Goal: Transaction & Acquisition: Purchase product/service

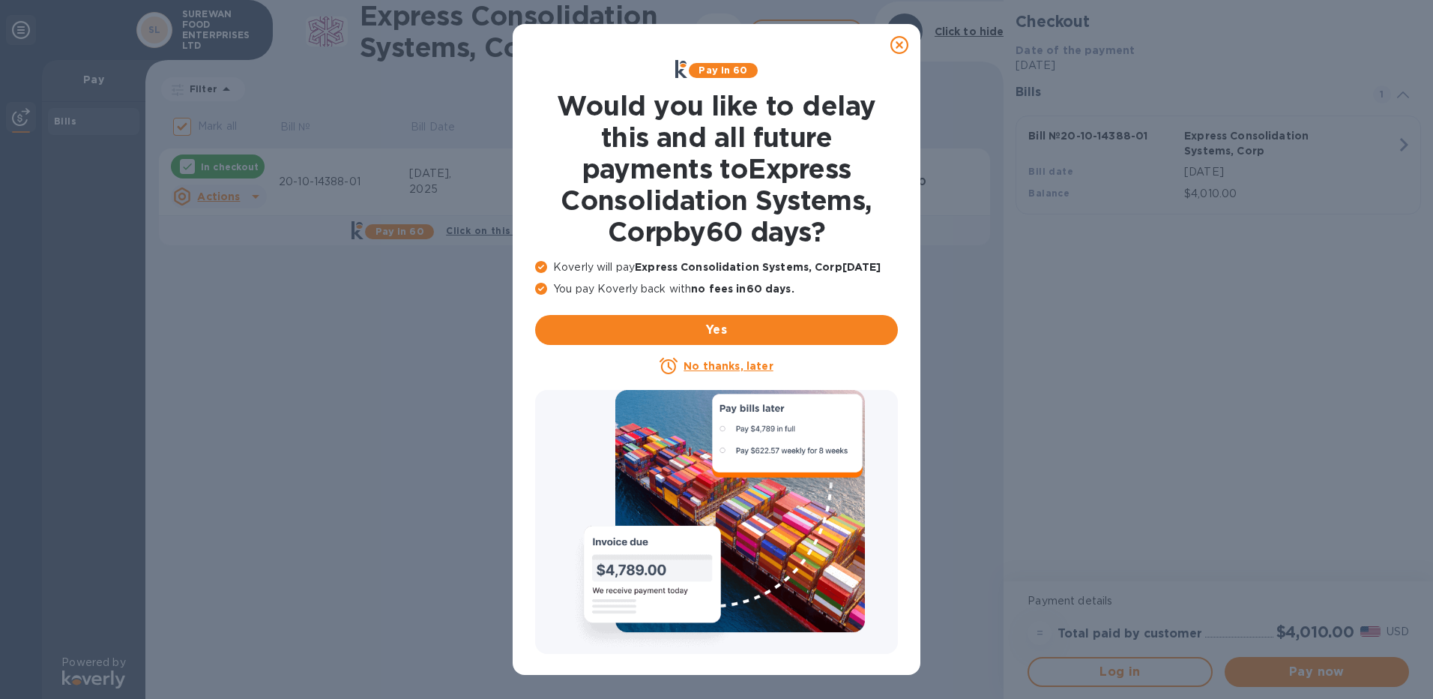
click at [902, 47] on icon at bounding box center [900, 45] width 18 height 18
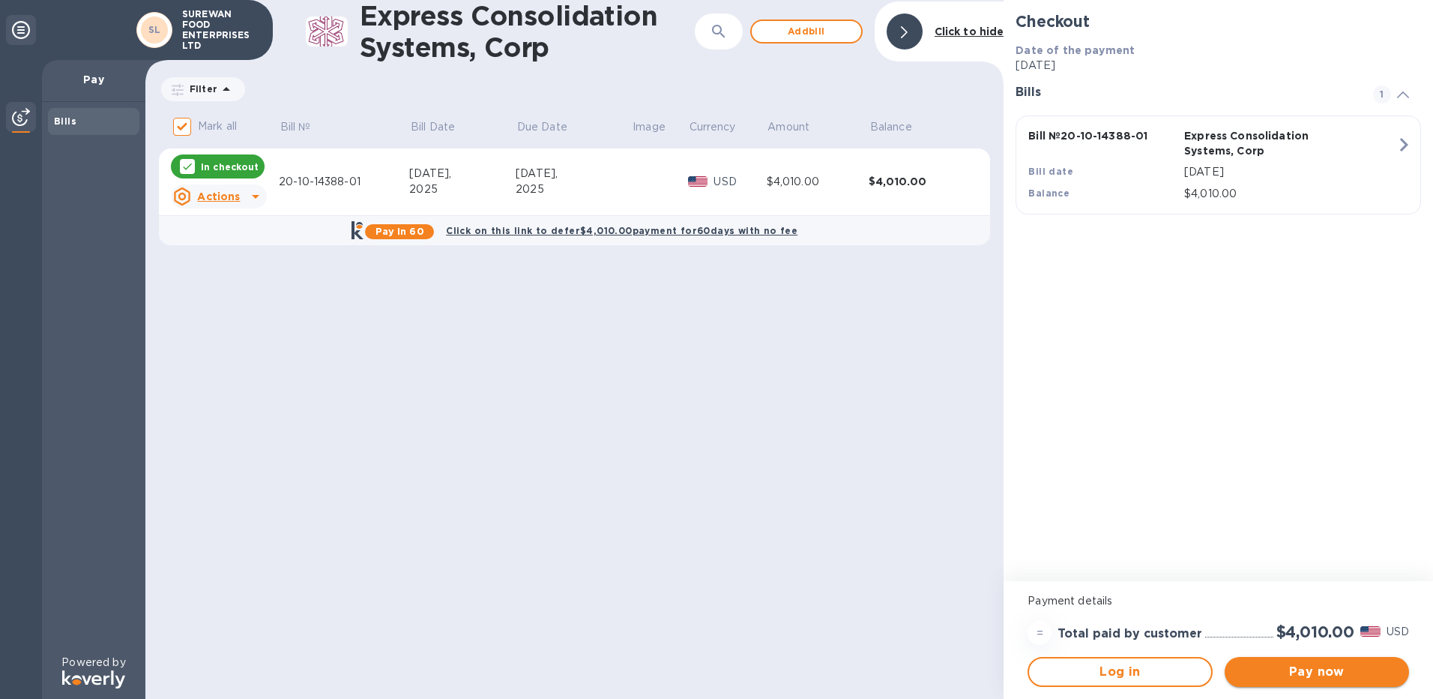
click at [1263, 665] on span "Pay now" at bounding box center [1317, 672] width 160 height 18
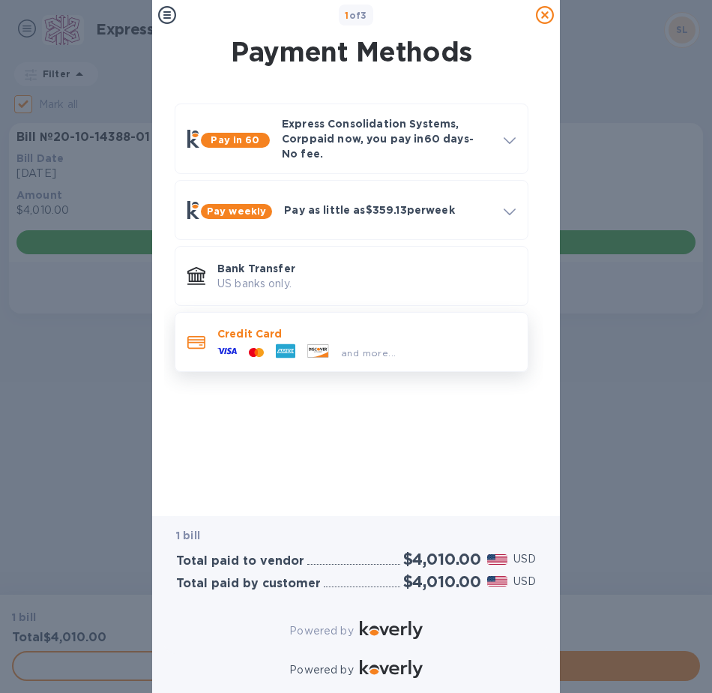
click at [346, 341] on div "and more..." at bounding box center [306, 352] width 190 height 22
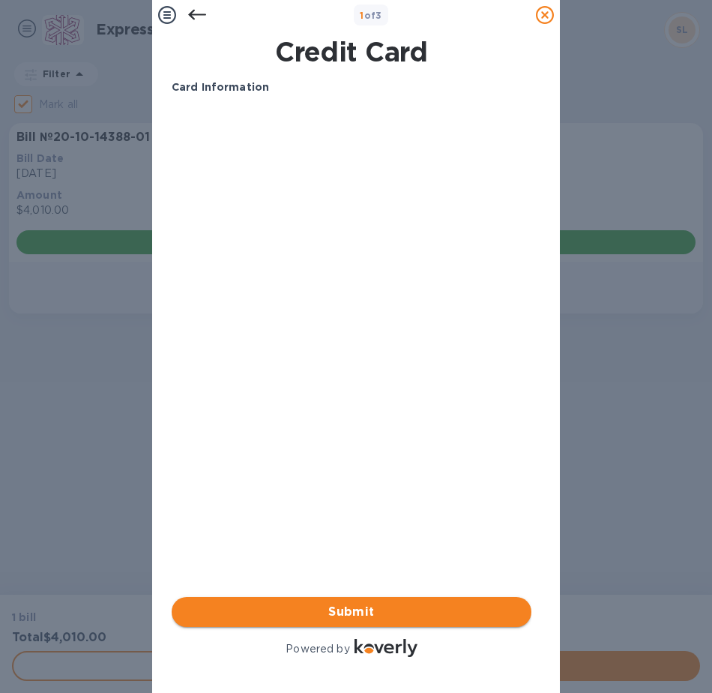
click at [310, 603] on span "Submit" at bounding box center [352, 612] width 336 height 18
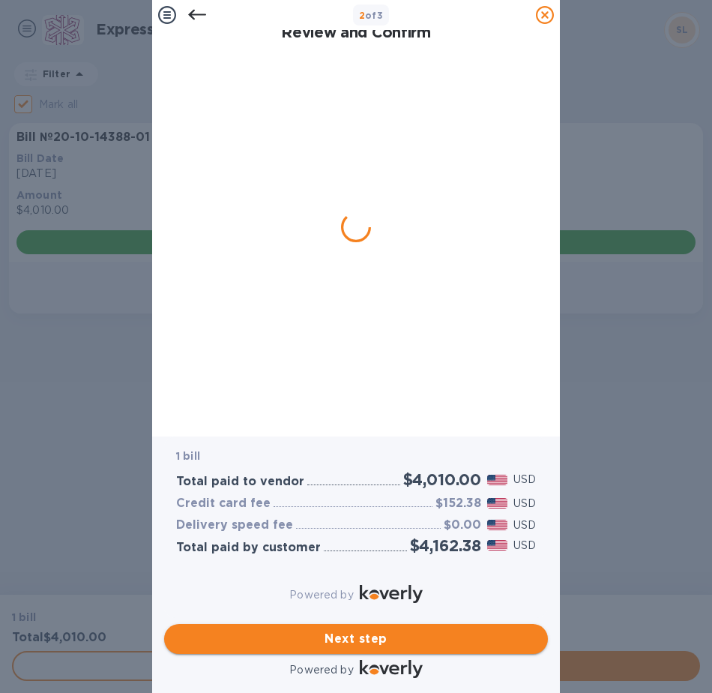
click at [318, 630] on span "Next step" at bounding box center [356, 639] width 360 height 18
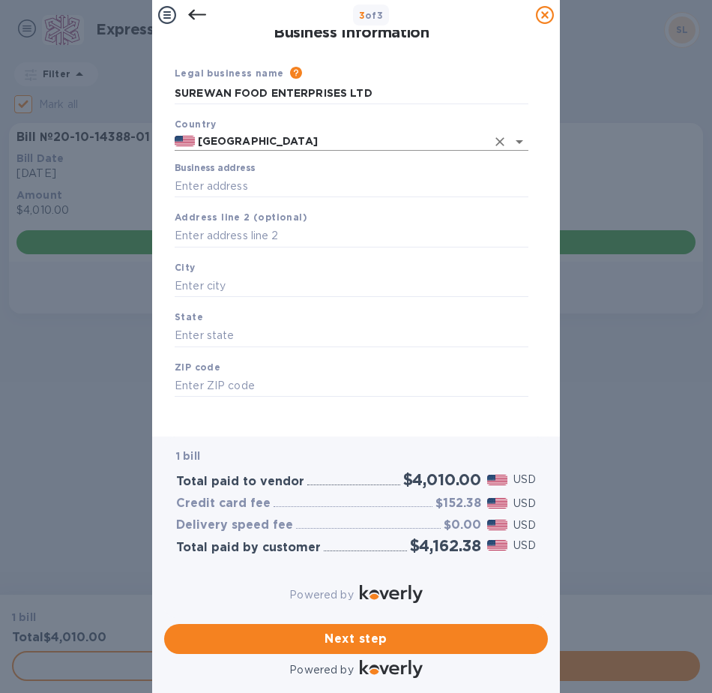
click at [266, 136] on input "[GEOGRAPHIC_DATA]" at bounding box center [341, 141] width 292 height 19
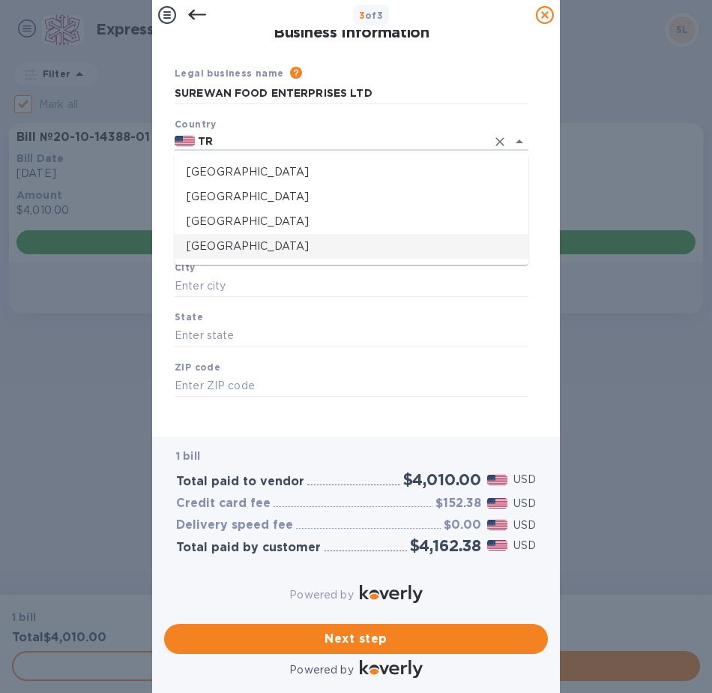
click at [302, 248] on p "[GEOGRAPHIC_DATA]" at bounding box center [352, 246] width 330 height 16
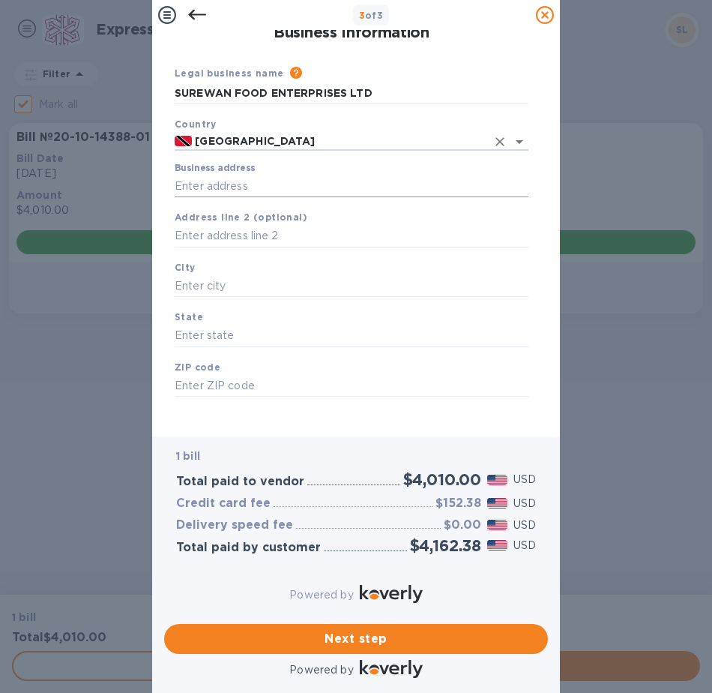
type input "[GEOGRAPHIC_DATA]"
click at [288, 185] on input "Business address" at bounding box center [352, 186] width 354 height 22
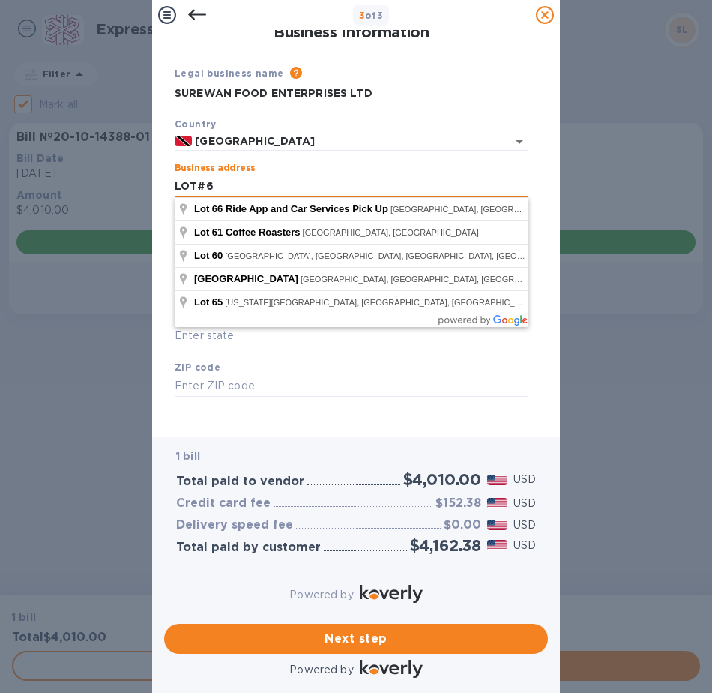
type input "LOT#6"
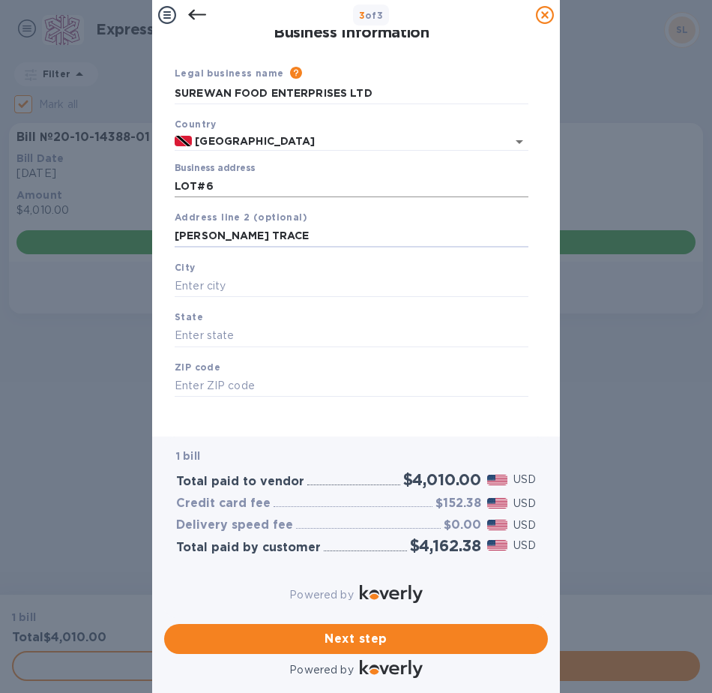
type input "[PERSON_NAME] TRACE"
type input "DEBE"
click at [446, 388] on input "text" at bounding box center [352, 386] width 354 height 22
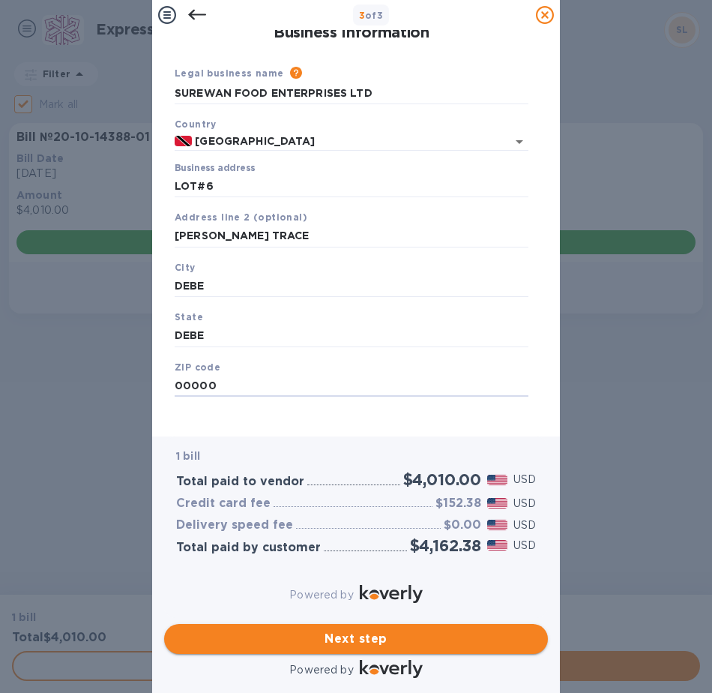
type input "00000"
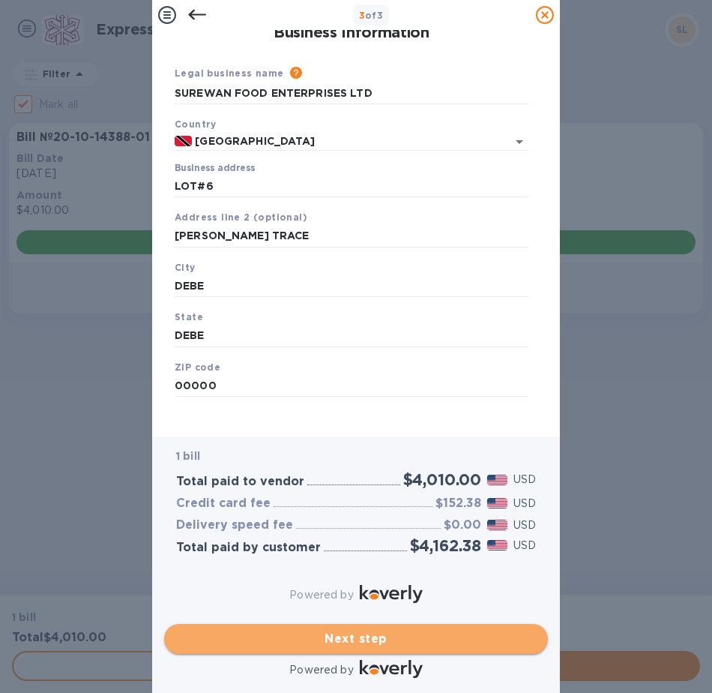
click at [406, 624] on button "Next step" at bounding box center [356, 639] width 384 height 30
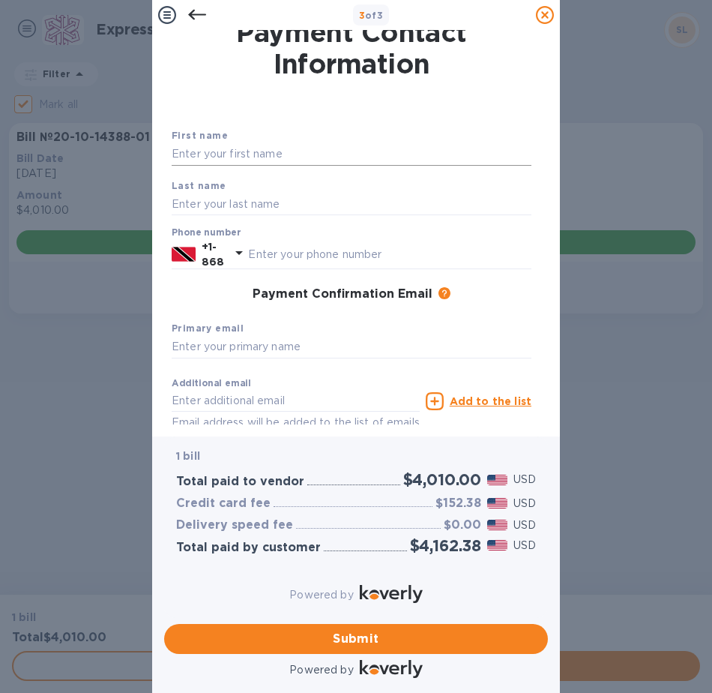
click at [285, 150] on input "text" at bounding box center [352, 154] width 360 height 22
type input "[PERSON_NAME]"
type input "SIEWCHAN"
click at [431, 262] on input "text" at bounding box center [389, 254] width 283 height 22
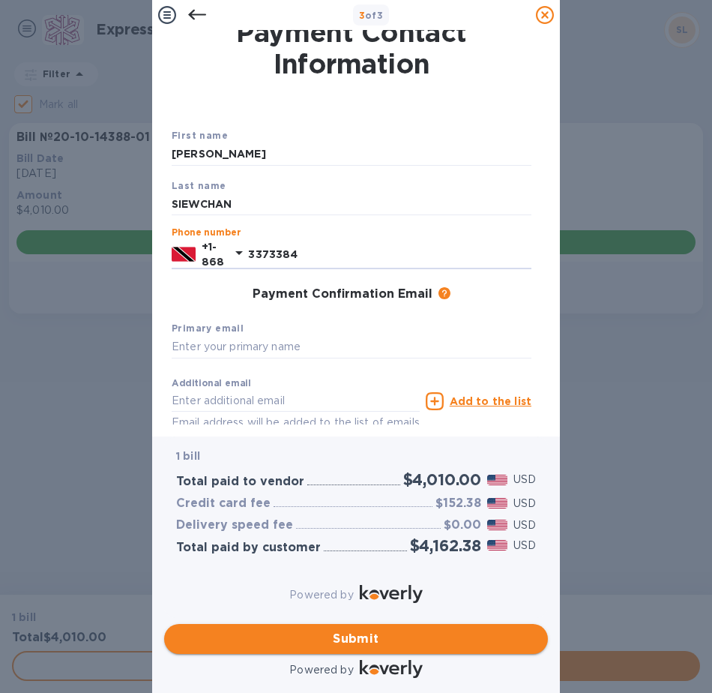
type input "3373384"
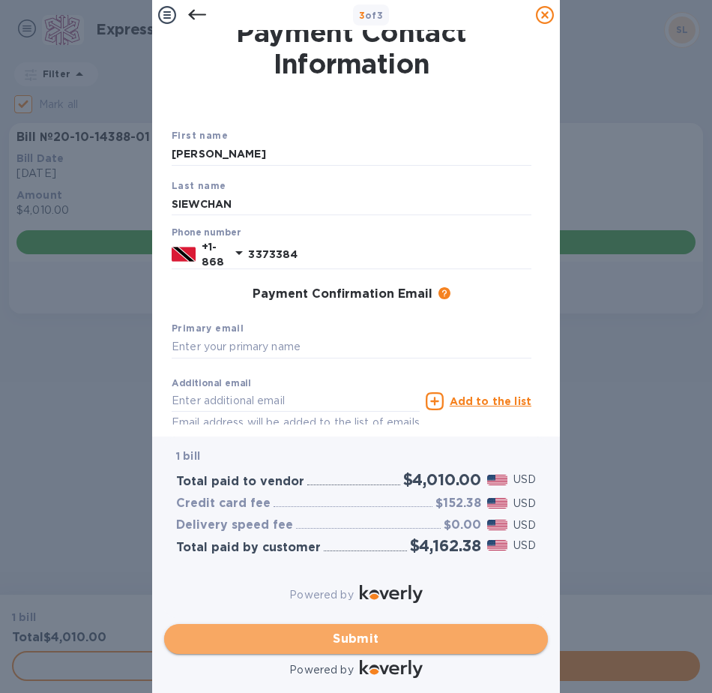
click at [297, 639] on button "Submit" at bounding box center [356, 639] width 384 height 30
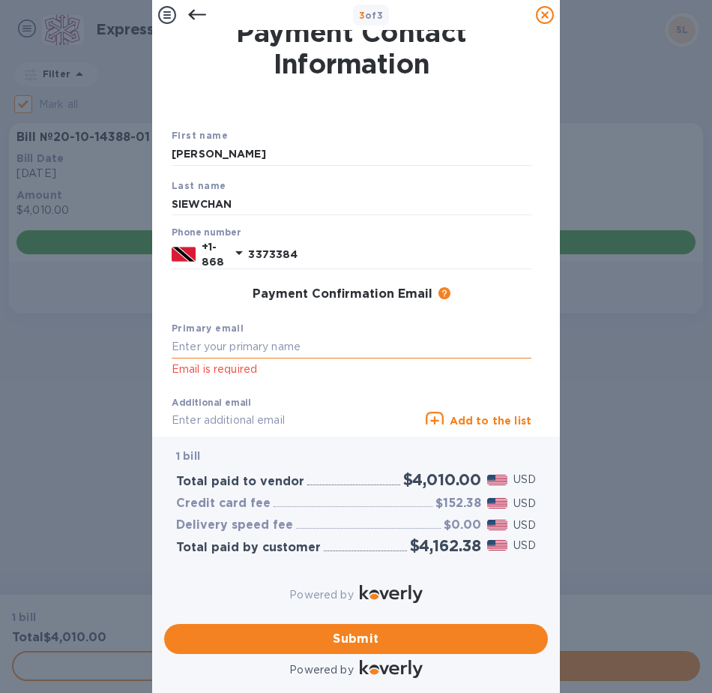
click at [254, 337] on input "text" at bounding box center [352, 347] width 360 height 22
type input "J"
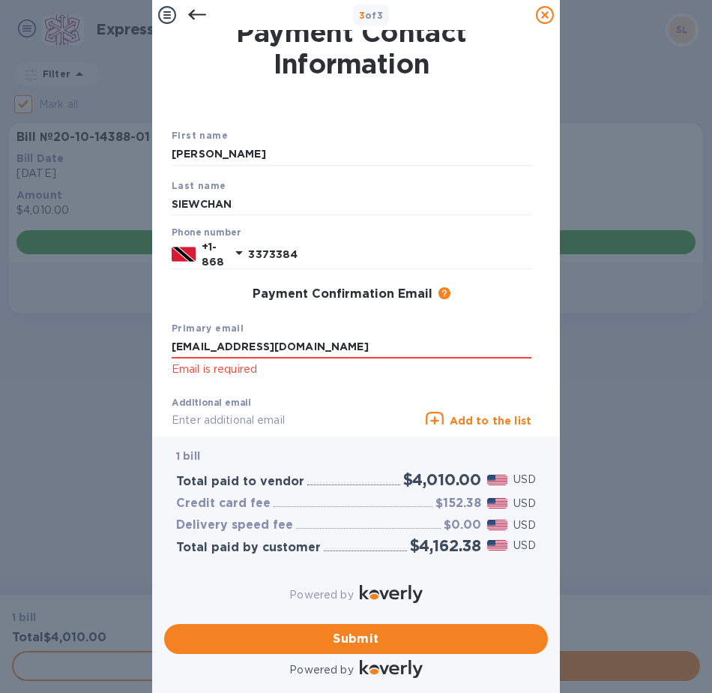
drag, startPoint x: 280, startPoint y: 348, endPoint x: 121, endPoint y: 345, distance: 158.2
click at [121, 345] on div "3 of 3 Payment Contact Information First name [PERSON_NAME] Last name [PERSON_N…" at bounding box center [356, 346] width 712 height 693
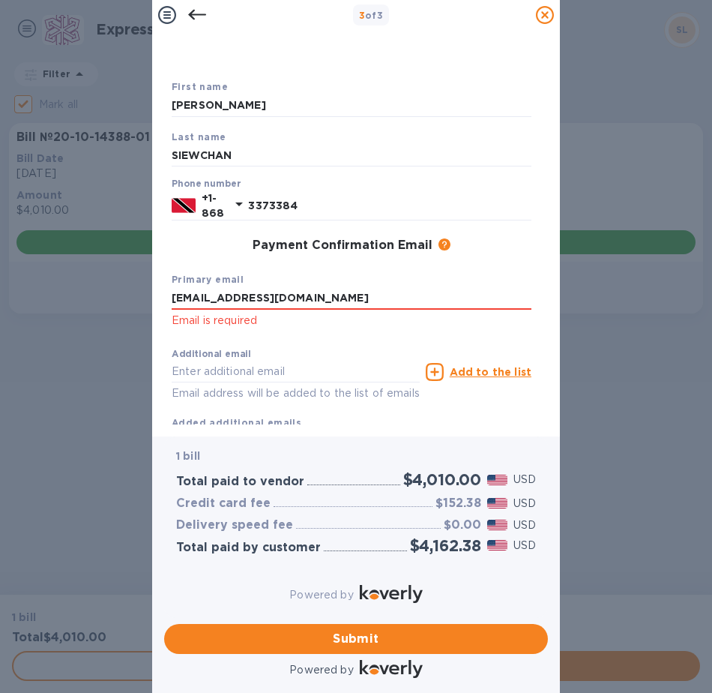
scroll to position [115, 0]
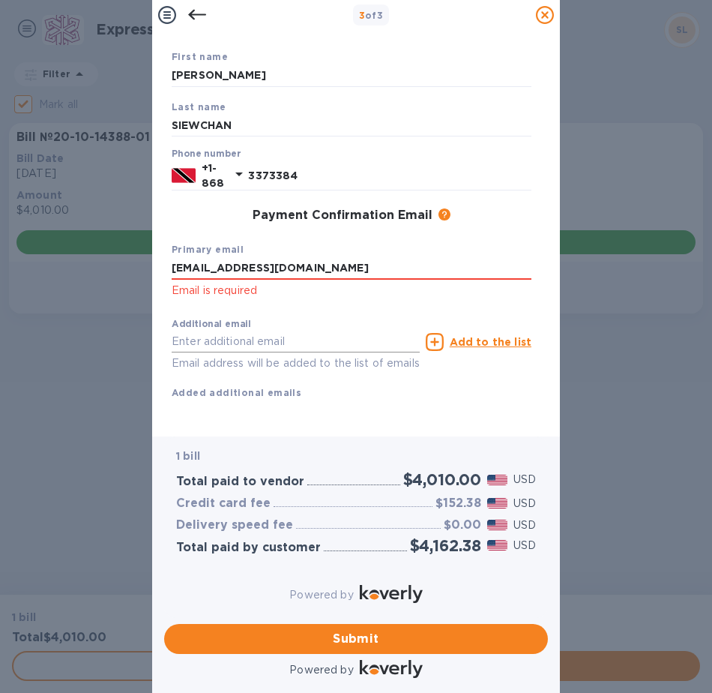
type input "[EMAIL_ADDRESS][DOMAIN_NAME]"
click at [289, 331] on input "text" at bounding box center [296, 342] width 248 height 22
paste input "[EMAIL_ADDRESS][DOMAIN_NAME]"
type input "[EMAIL_ADDRESS][DOMAIN_NAME]"
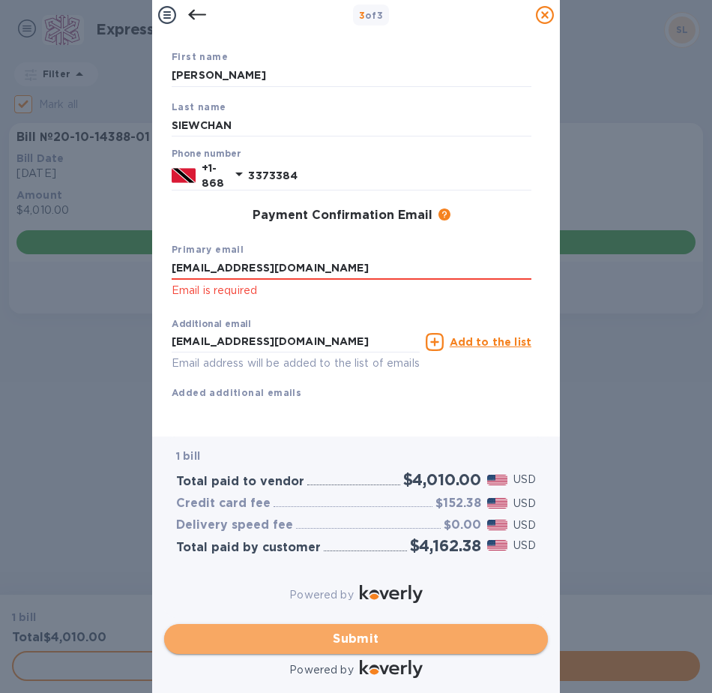
click at [400, 630] on span "Submit" at bounding box center [356, 639] width 360 height 18
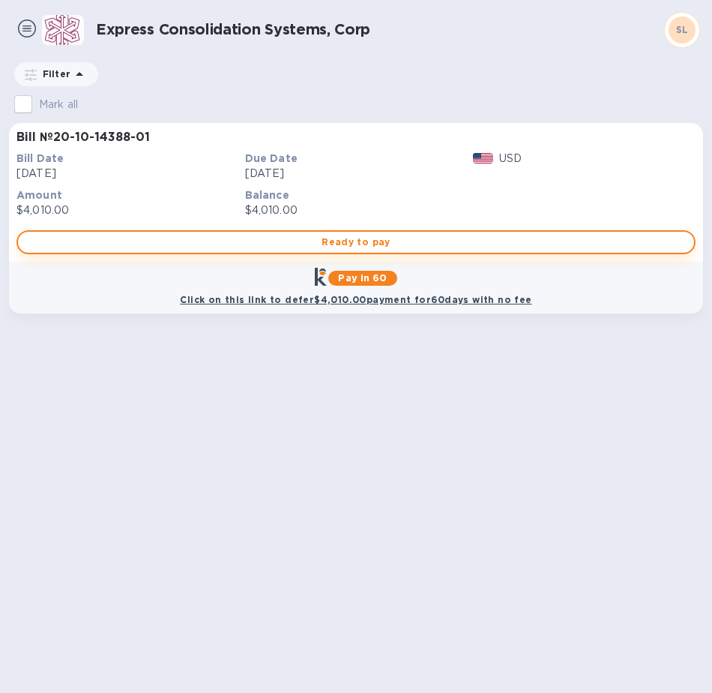
click at [270, 240] on span "Ready to pay" at bounding box center [356, 242] width 652 height 18
checkbox input "true"
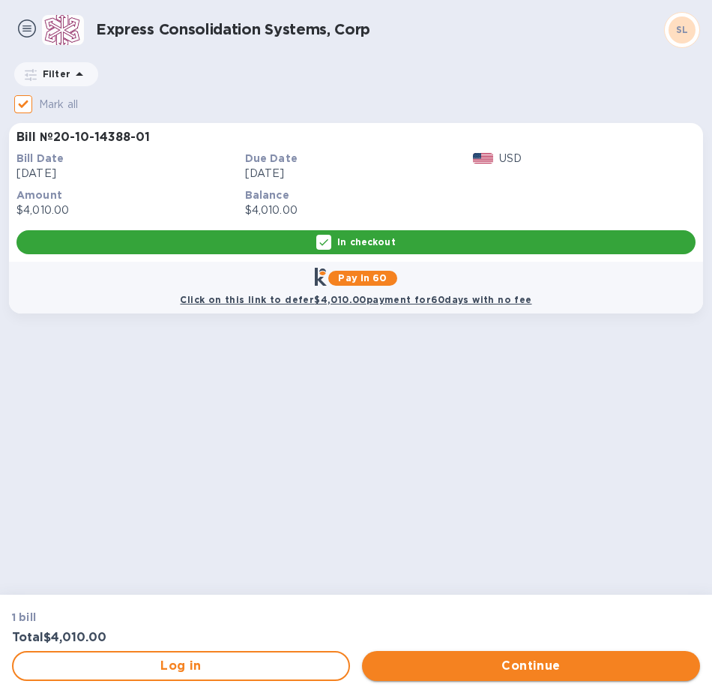
click at [431, 660] on span "Continue" at bounding box center [531, 666] width 314 height 18
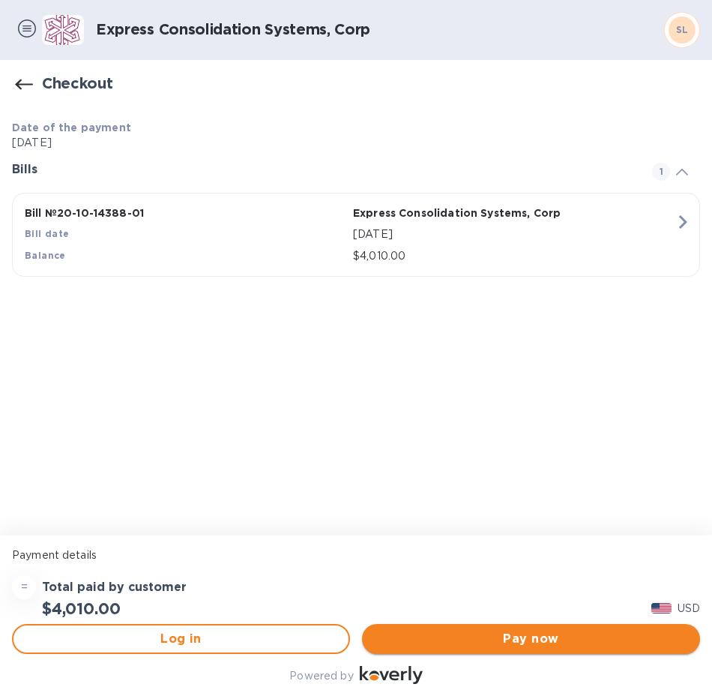
click at [451, 631] on span "Pay now" at bounding box center [531, 639] width 314 height 18
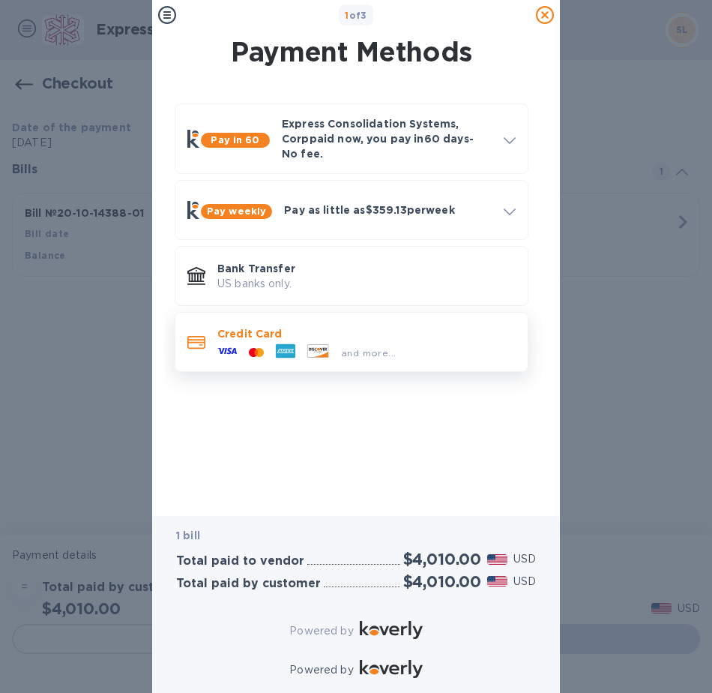
click at [291, 345] on icon at bounding box center [285, 351] width 19 height 14
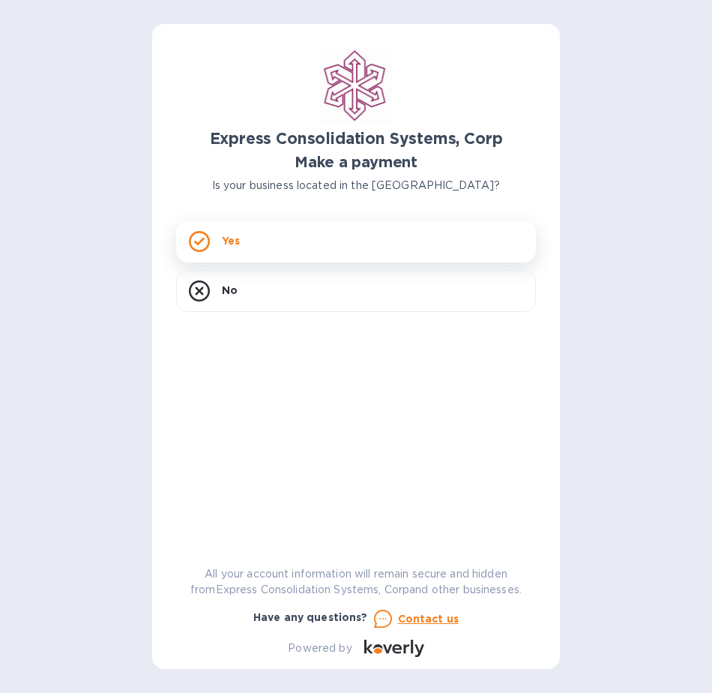
click at [210, 233] on div "Yes" at bounding box center [356, 241] width 360 height 42
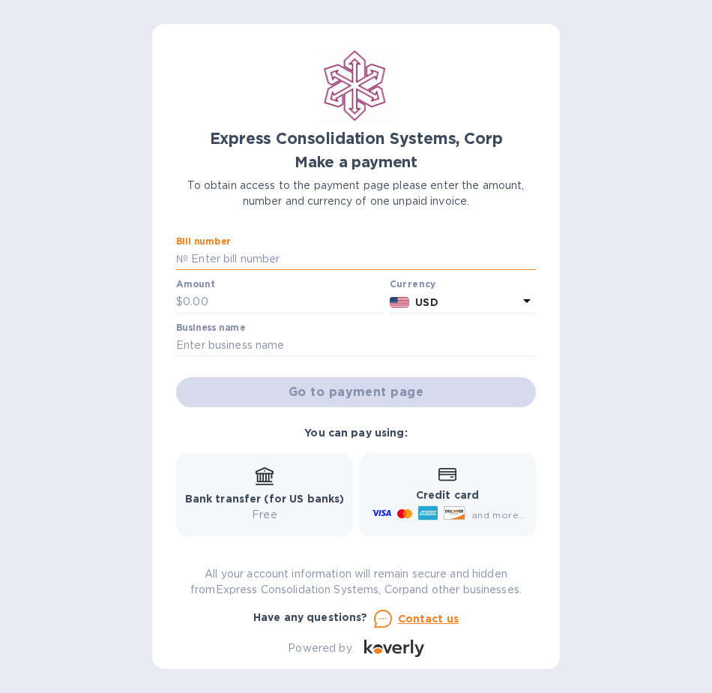
click at [229, 258] on input "text" at bounding box center [362, 259] width 348 height 22
type input "4"
type input "20-10-14388-01"
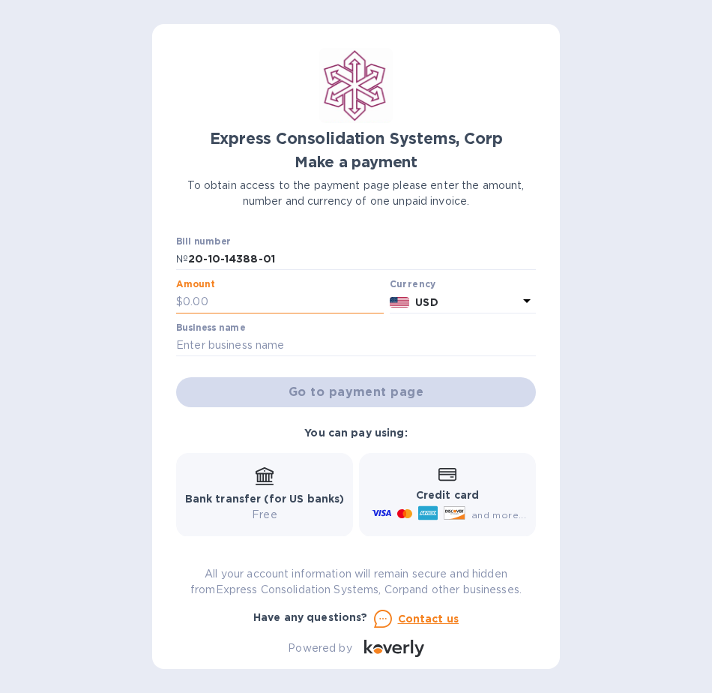
click at [267, 307] on input "text" at bounding box center [283, 302] width 201 height 22
type input "2,000"
click at [315, 345] on input "text" at bounding box center [356, 345] width 360 height 22
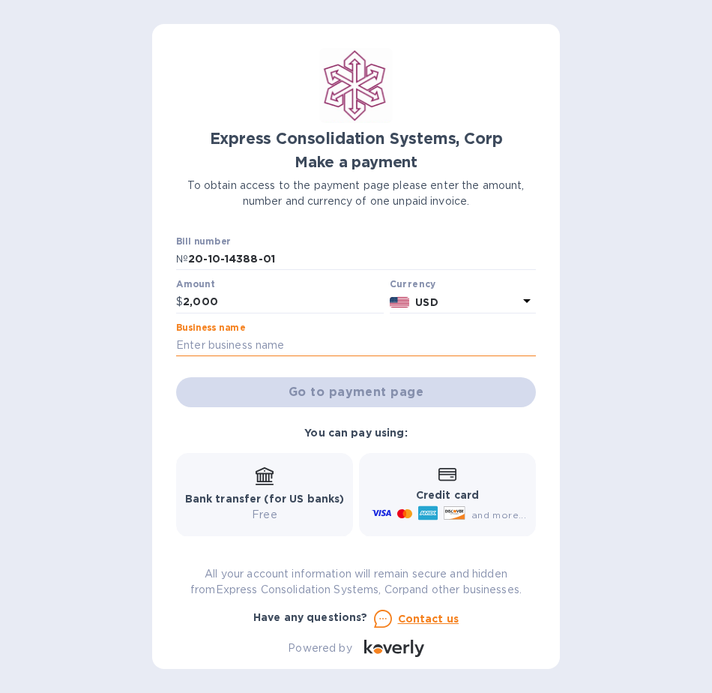
type input "s"
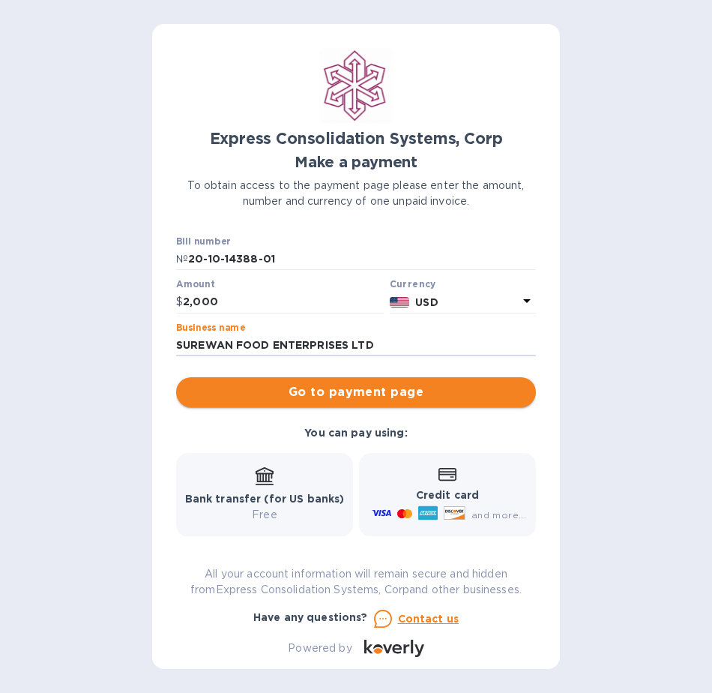
type input "SUREWAN FOOD ENTERPRISES LTD"
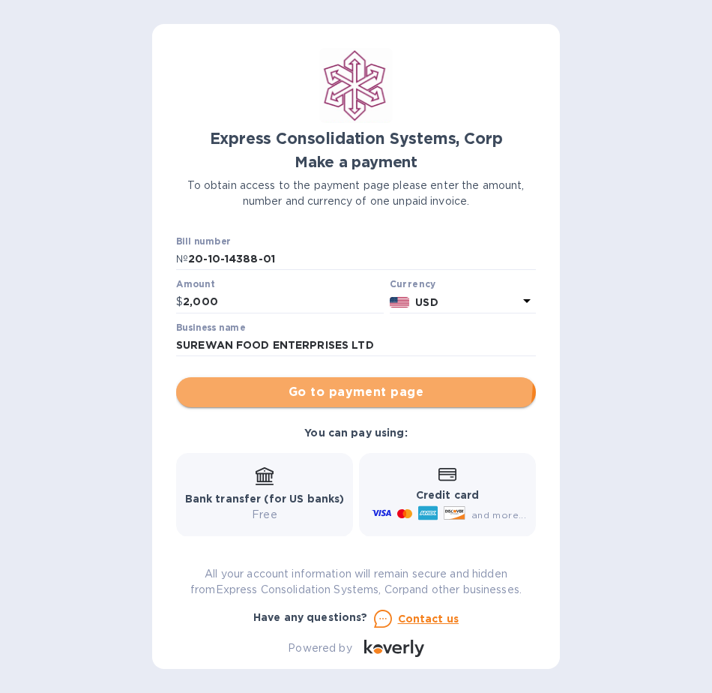
click at [328, 377] on button "Go to payment page" at bounding box center [356, 392] width 360 height 30
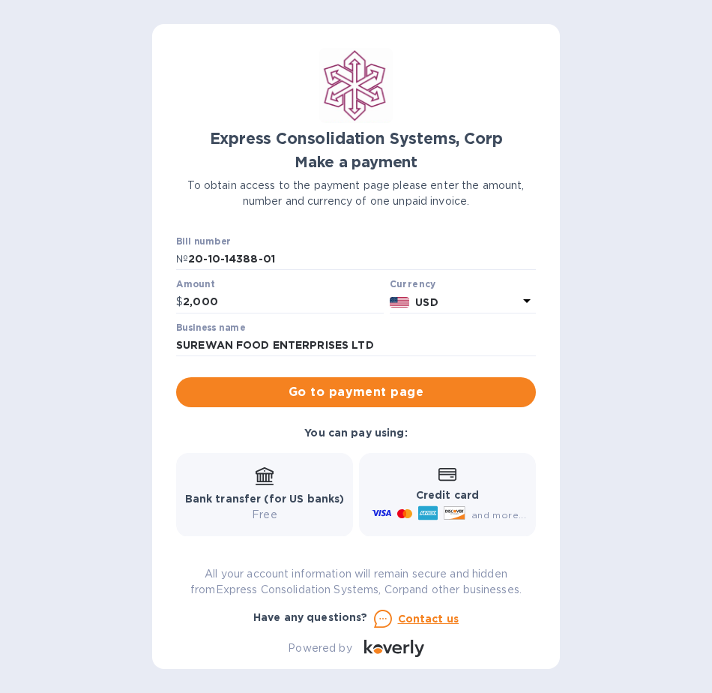
click at [331, 385] on span "Go to payment page" at bounding box center [356, 392] width 336 height 18
